Goal: Information Seeking & Learning: Understand process/instructions

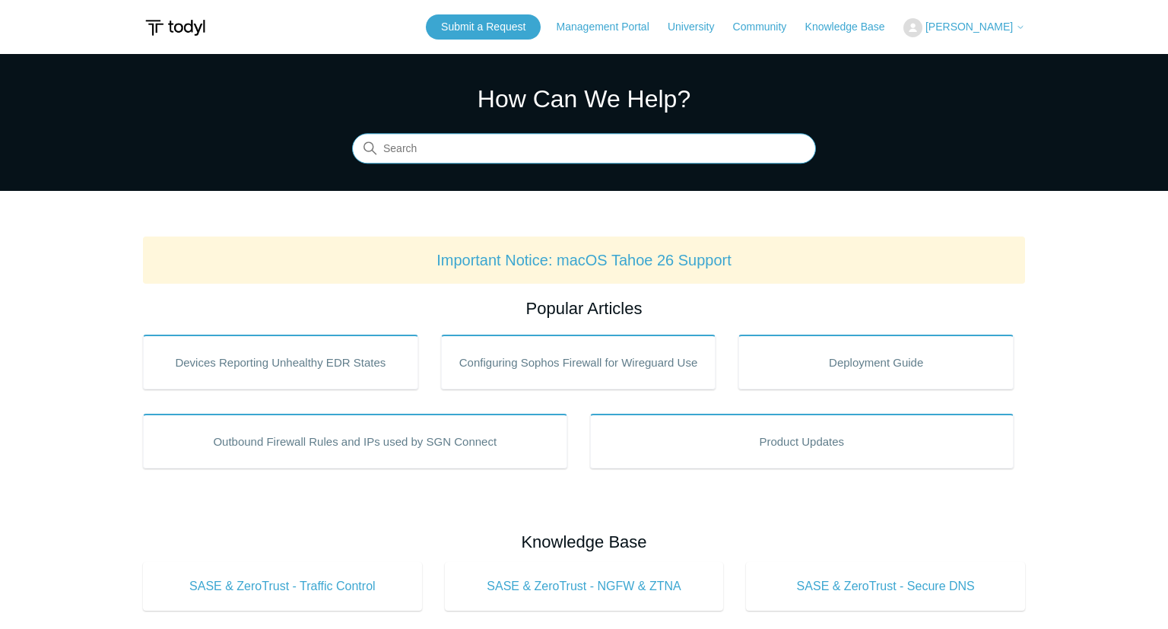
click at [595, 157] on input "Search" at bounding box center [584, 149] width 464 height 30
type input "MAc install"
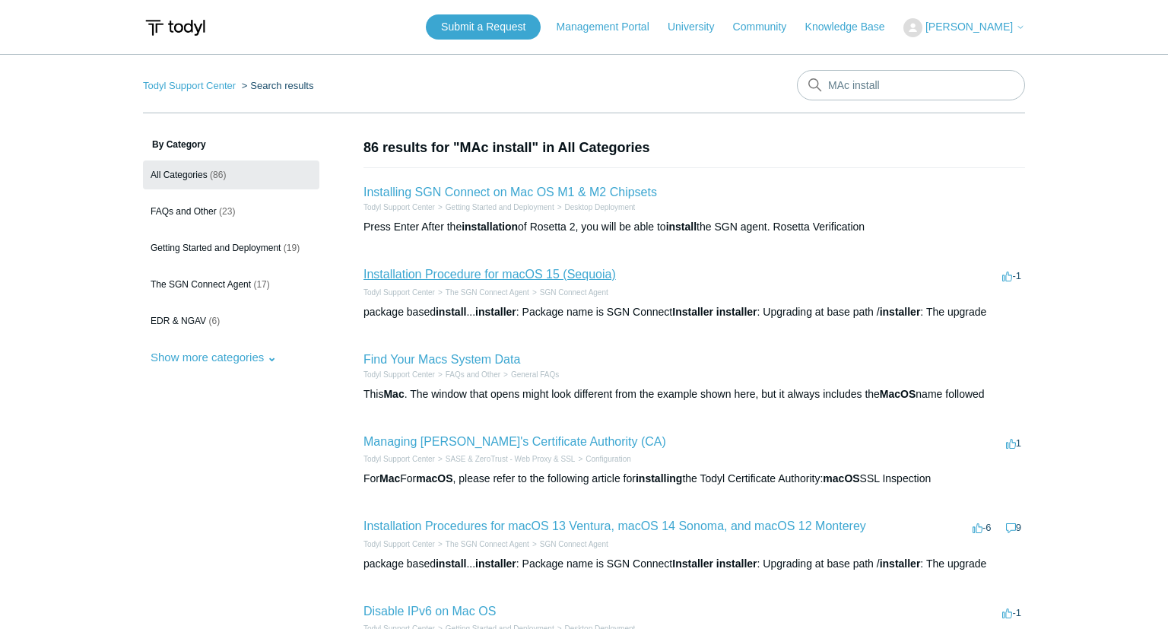
click at [549, 274] on link "Installation Procedure for macOS 15 (Sequoia)" at bounding box center [490, 274] width 252 height 13
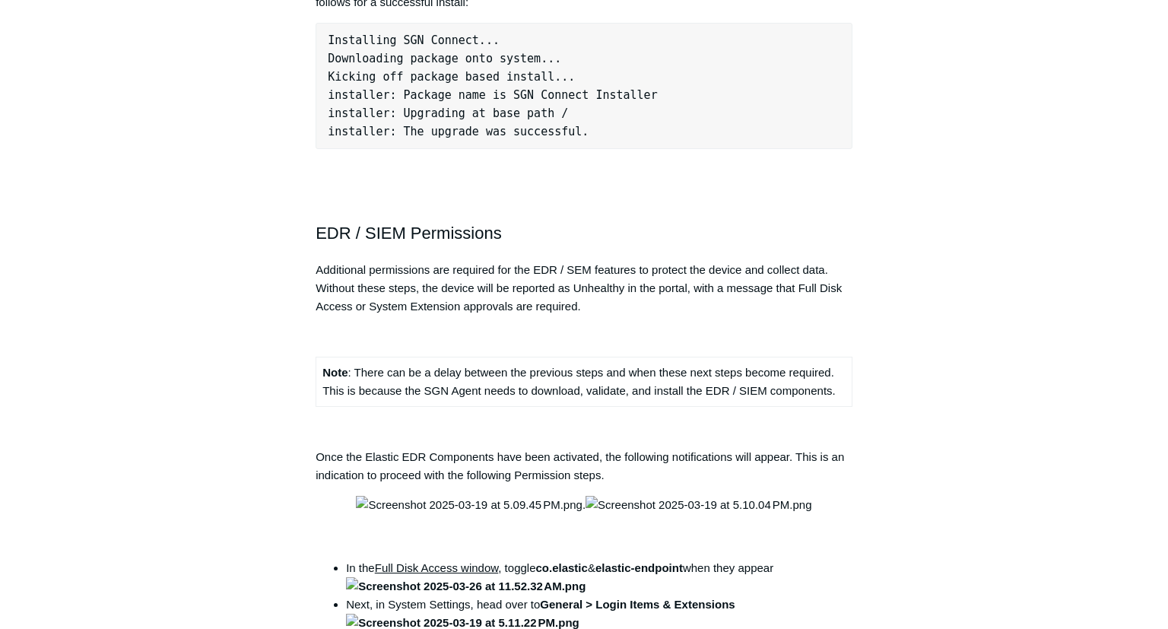
scroll to position [1606, 0]
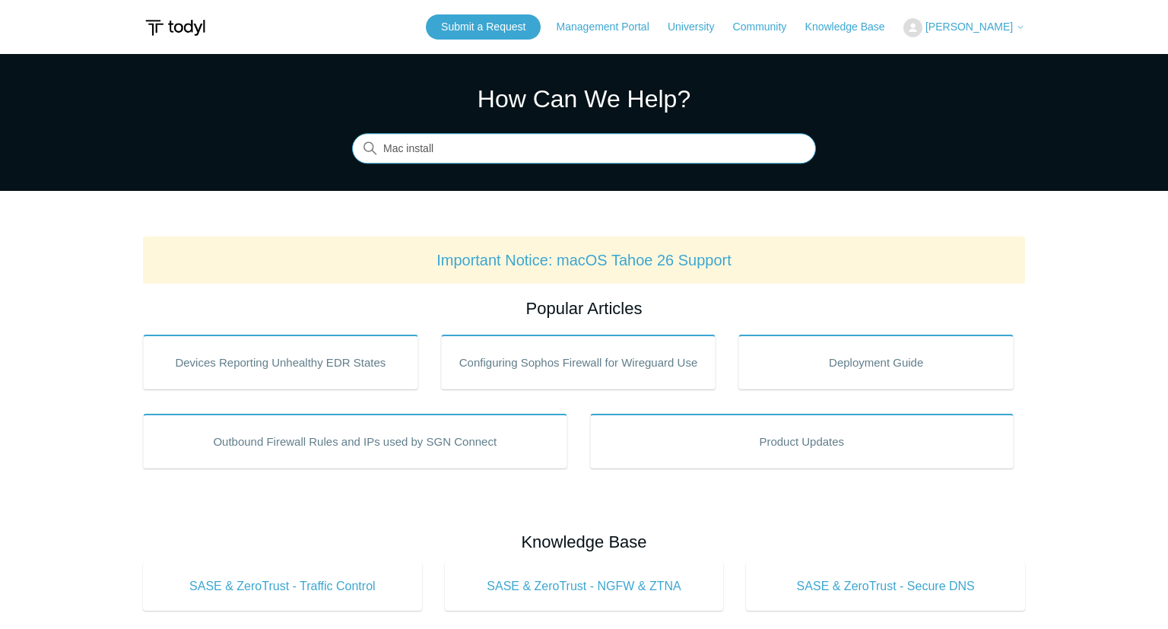
click at [579, 141] on input "Mac install" at bounding box center [584, 149] width 464 height 30
type input "Mac install ventura"
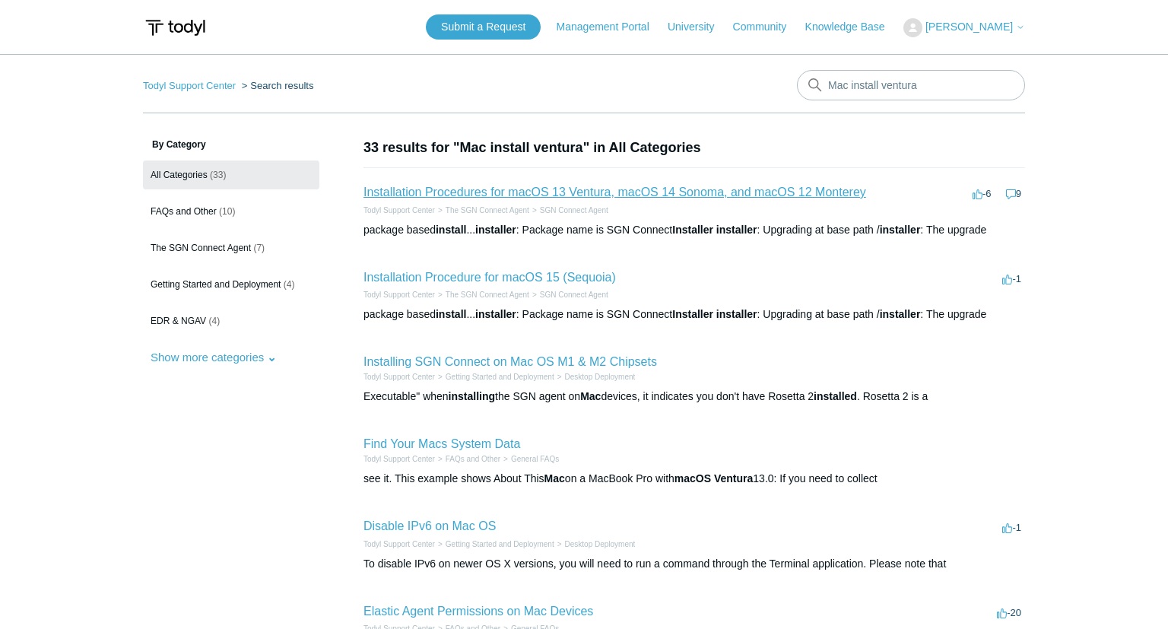
click at [665, 193] on link "Installation Procedures for macOS 13 Ventura, macOS 14 Sonoma, and macOS 12 Mon…" at bounding box center [615, 192] width 503 height 13
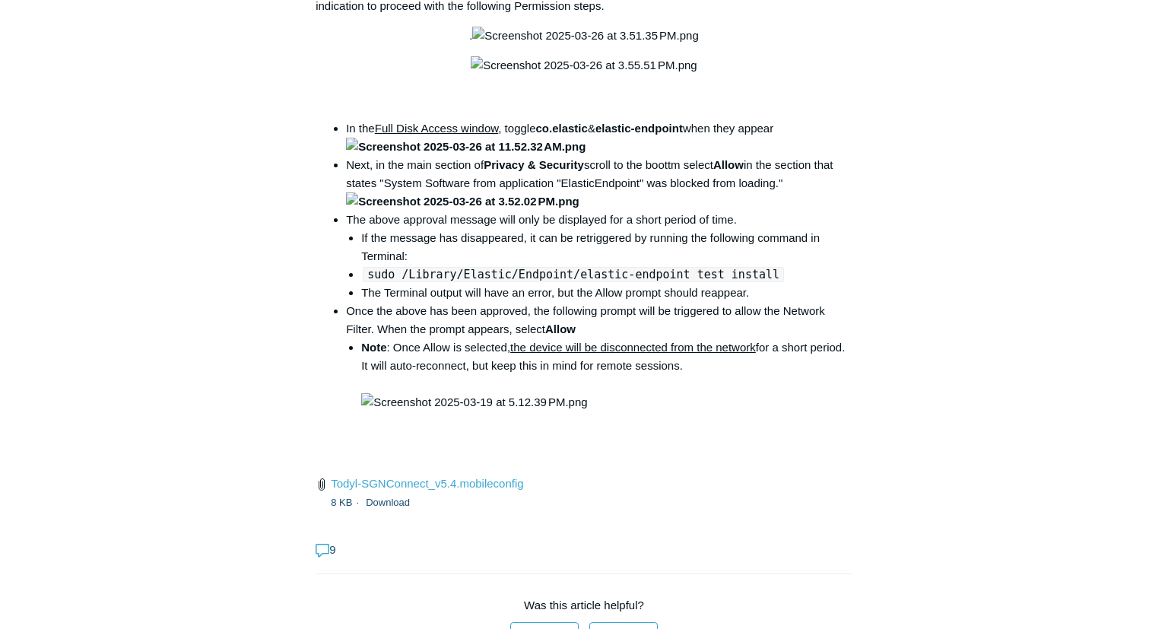
scroll to position [2008, 0]
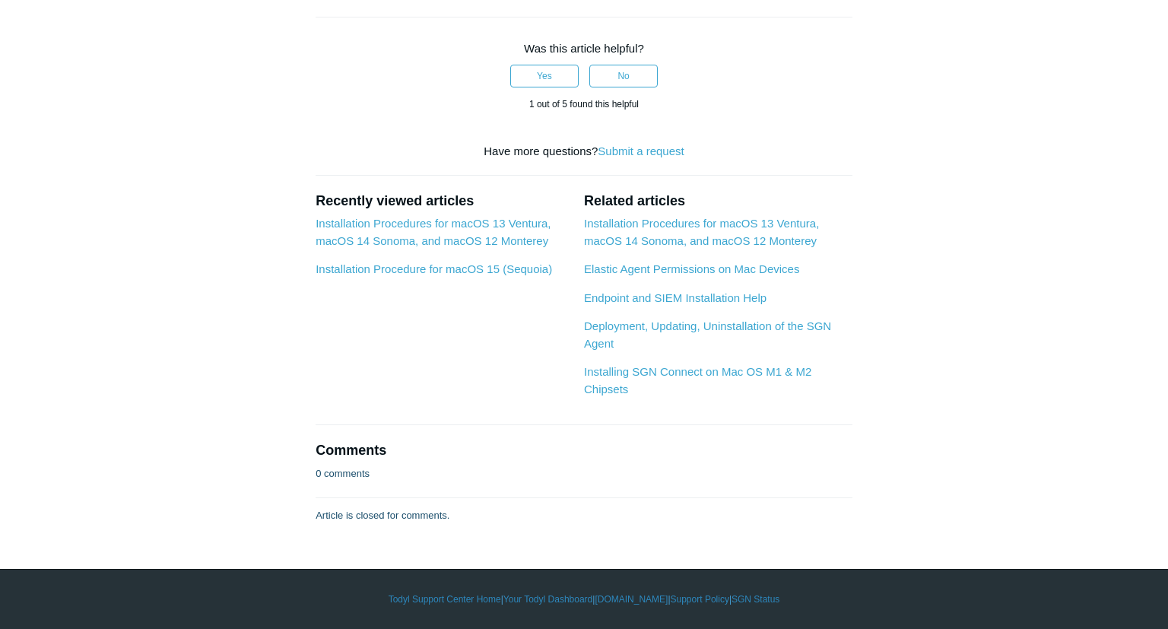
scroll to position [2087, 0]
drag, startPoint x: 316, startPoint y: 155, endPoint x: 968, endPoint y: 87, distance: 655.3
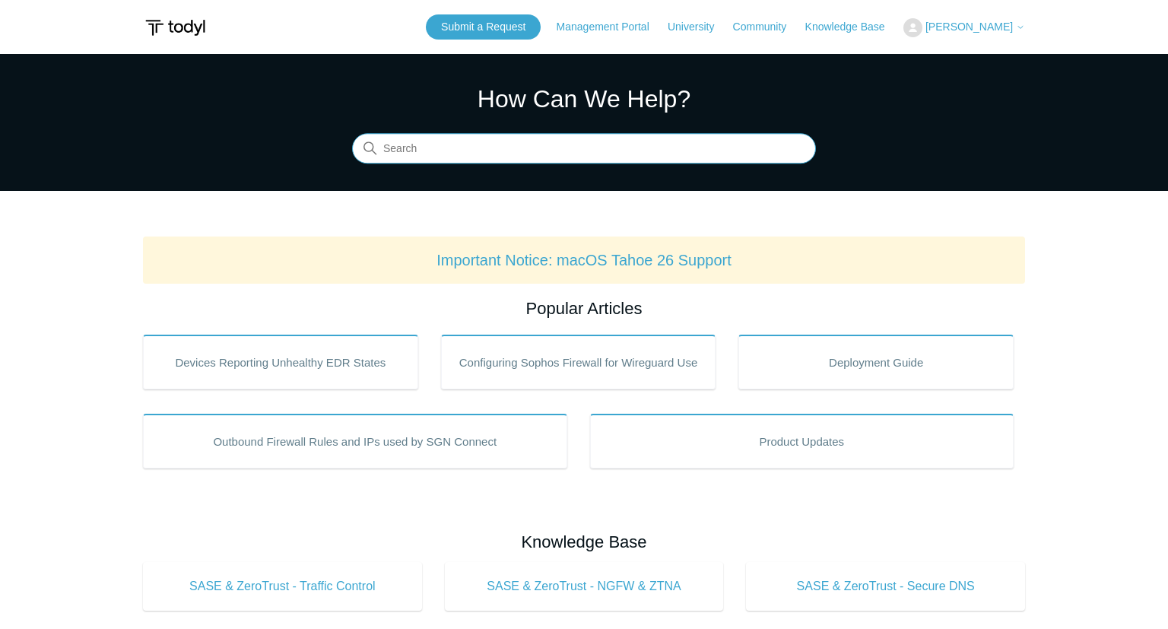
click at [548, 148] on input "Search" at bounding box center [584, 149] width 464 height 30
type input "ventura"
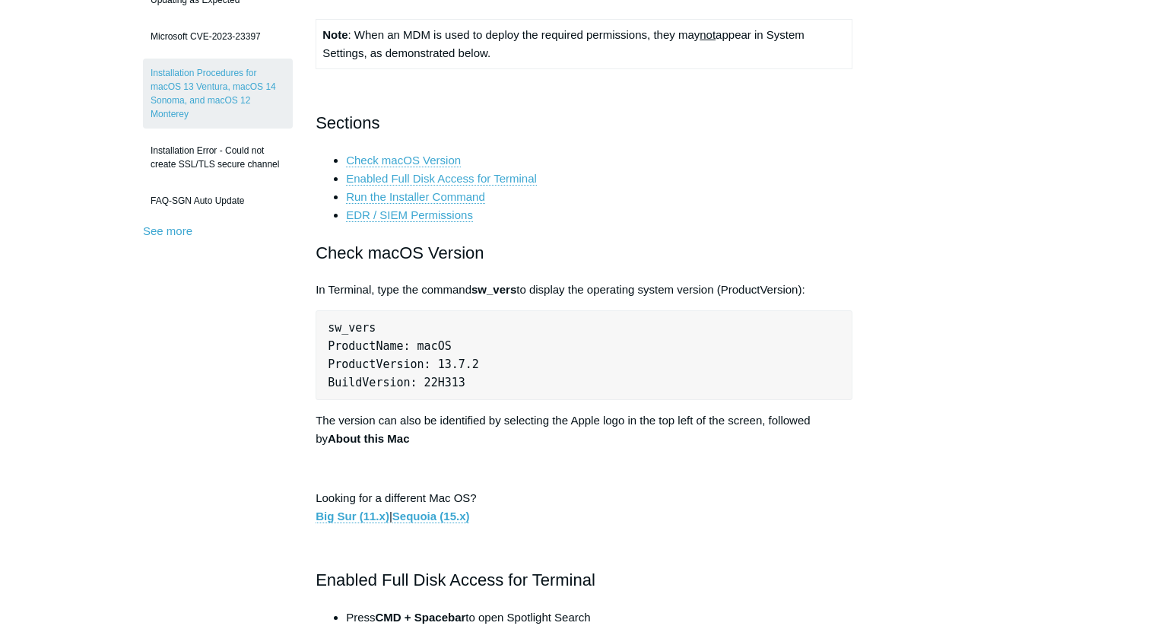
scroll to position [321, 0]
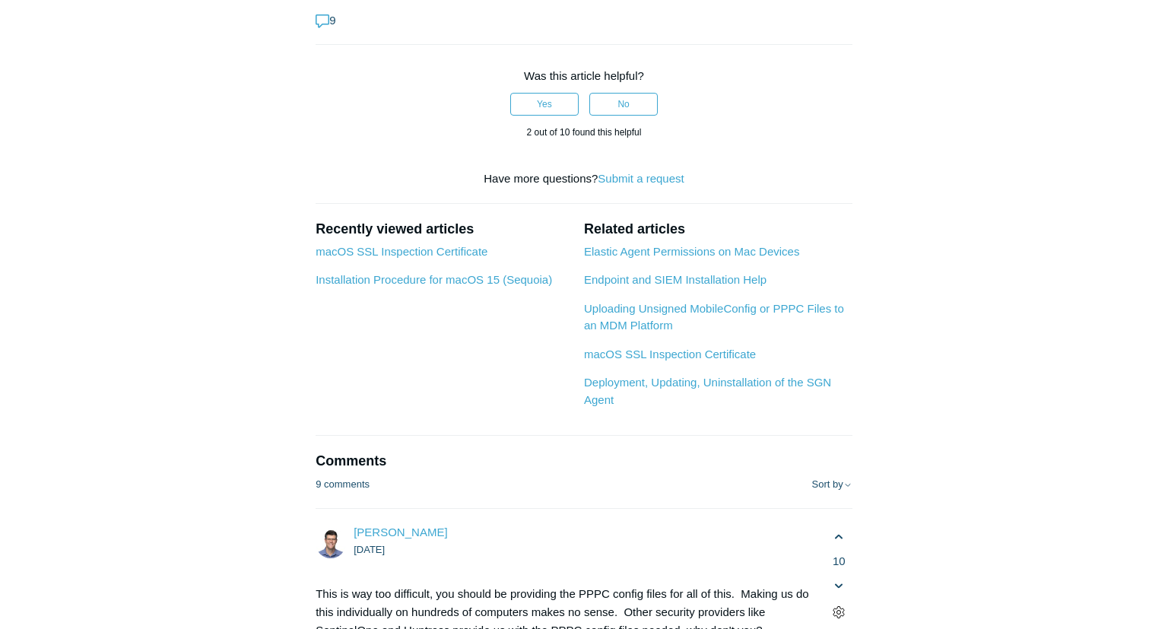
scroll to position [2649, 0]
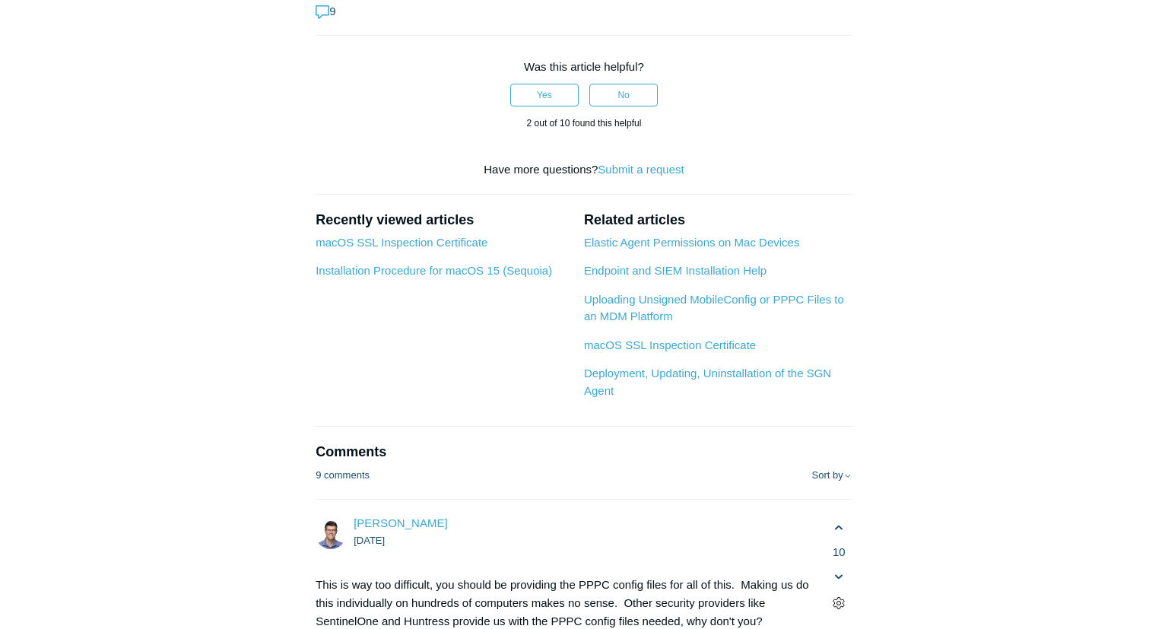
drag, startPoint x: 316, startPoint y: 69, endPoint x: 902, endPoint y: 400, distance: 673.2
copy article "Lor ips dolorsit am consec Adipi eli seddoe tempo inc utla etdolor magn aliquae…"
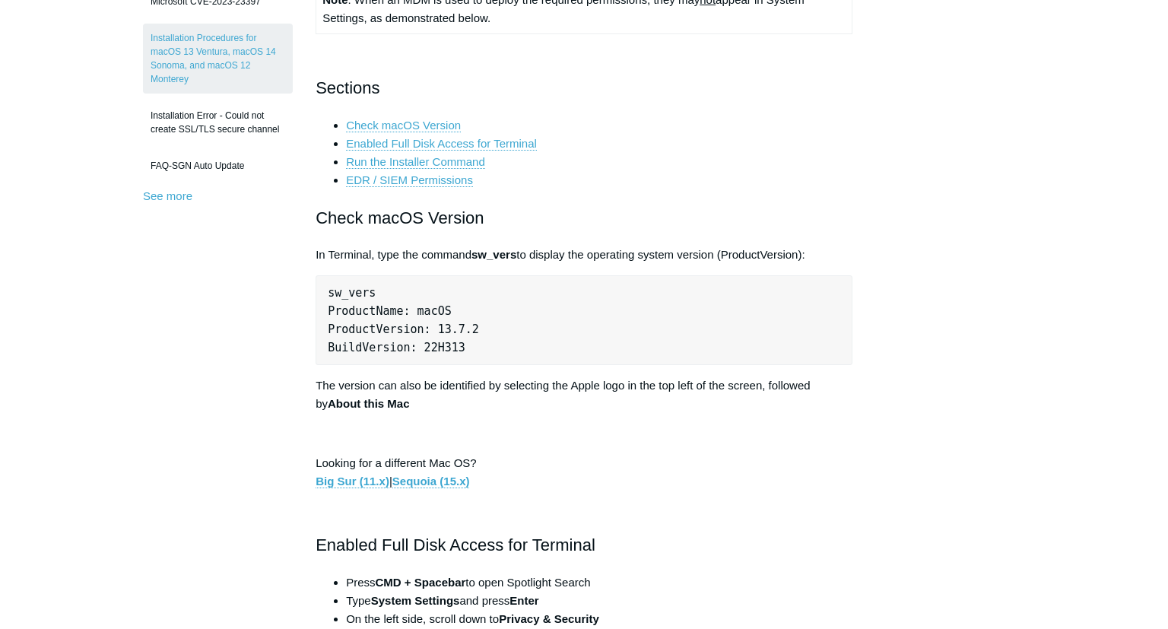
scroll to position [0, 0]
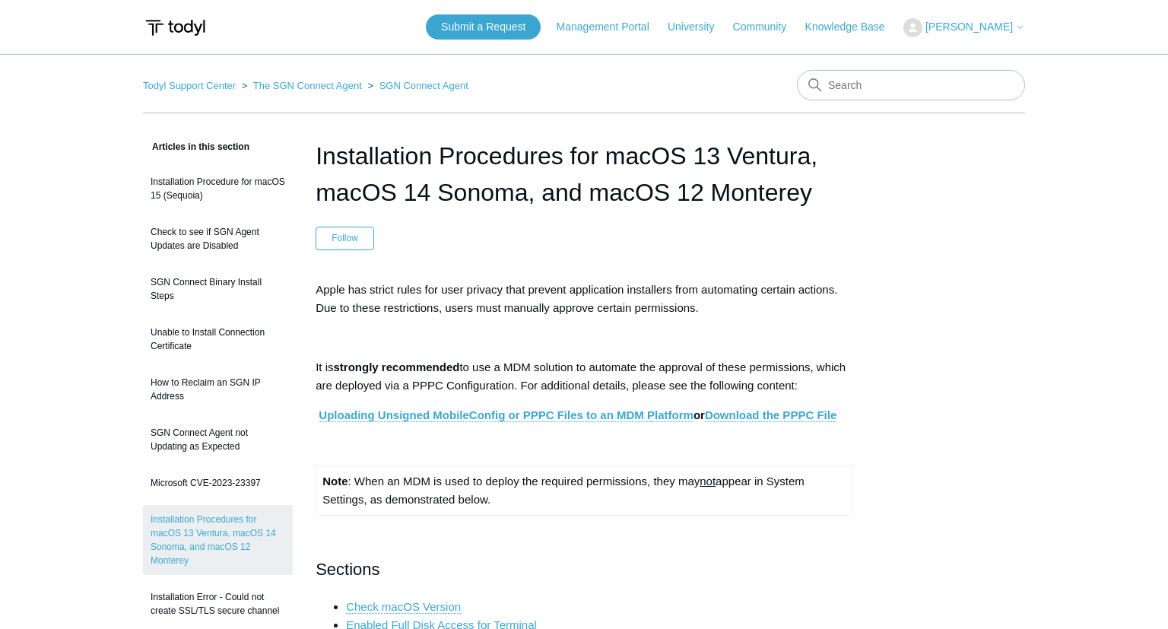
drag, startPoint x: 315, startPoint y: 155, endPoint x: 811, endPoint y: 198, distance: 497.7
copy h1 "Installation Procedures for macOS 13 Ventura, macOS 14 Sonoma, and macOS 12 Mon…"
